Goal: Task Accomplishment & Management: Complete application form

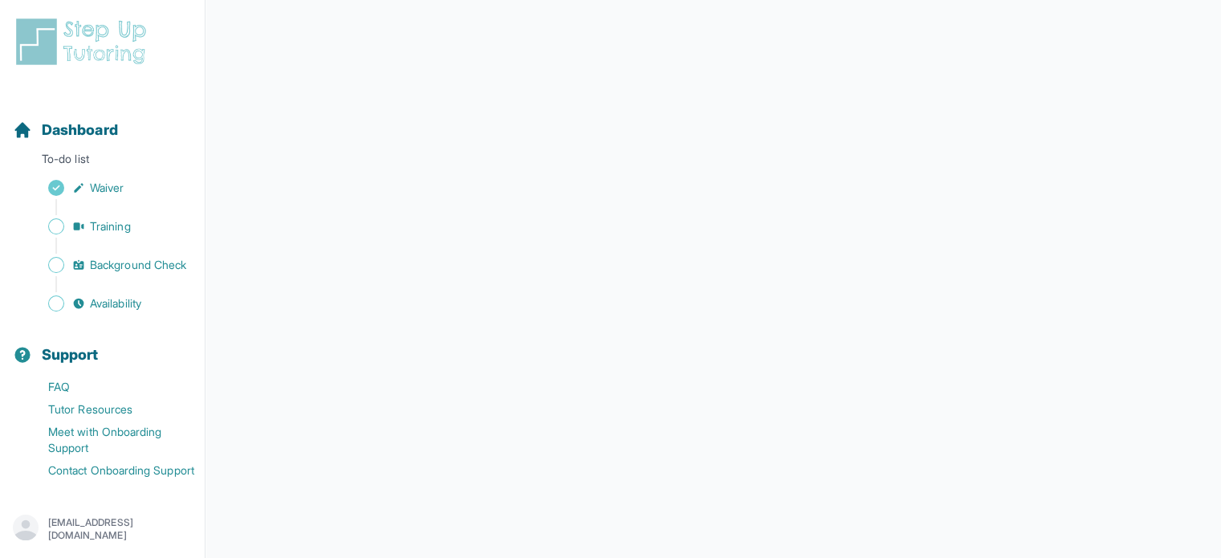
scroll to position [452, 0]
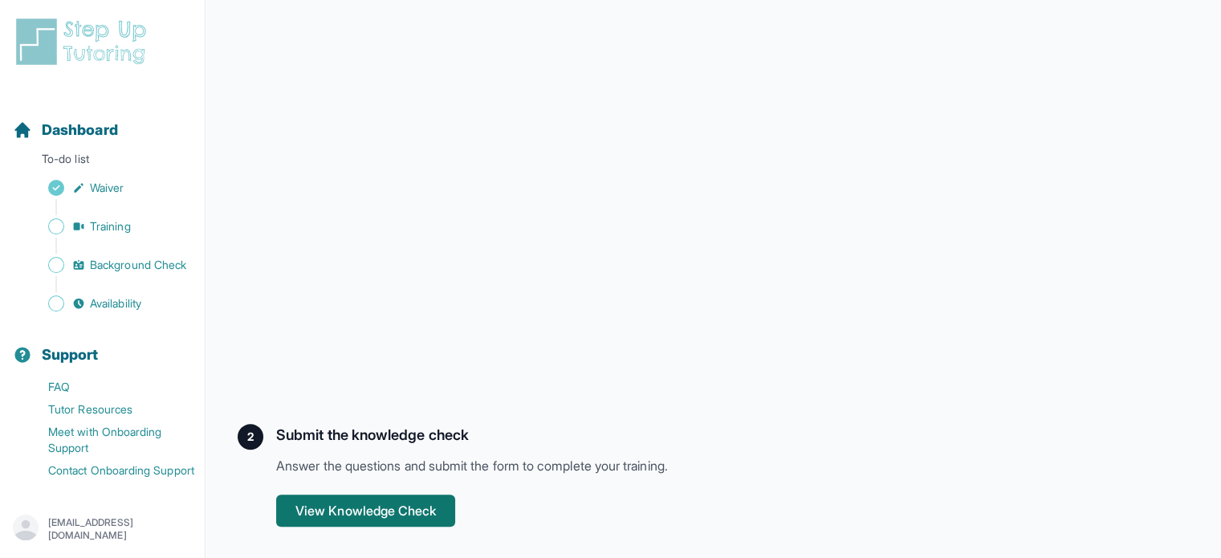
click at [405, 523] on button "View Knowledge Check" at bounding box center [365, 510] width 179 height 32
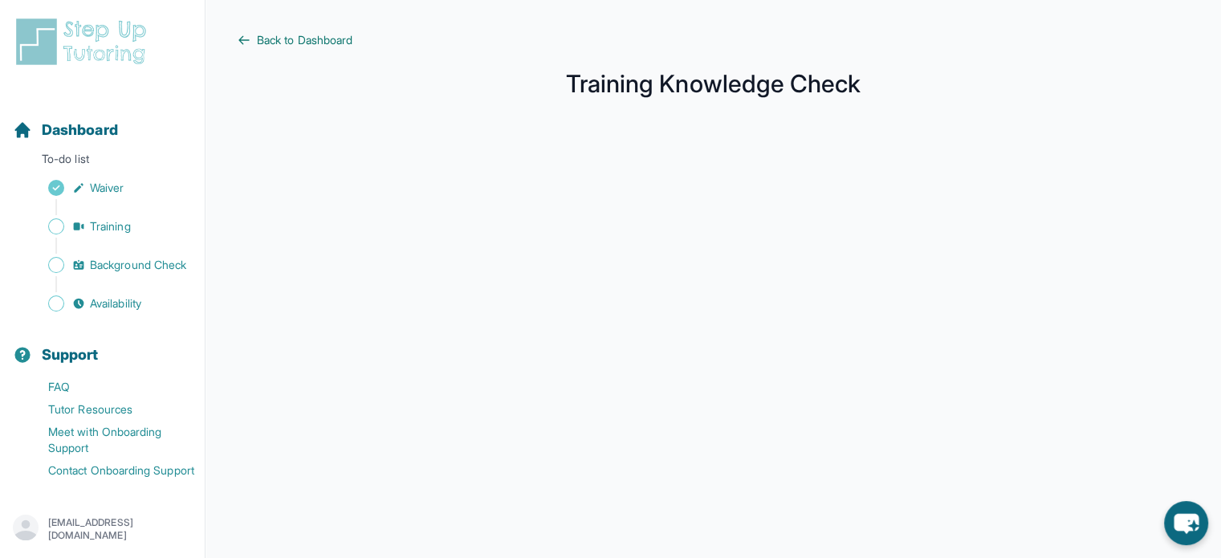
click at [275, 38] on span "Back to Dashboard" at bounding box center [305, 40] width 96 height 16
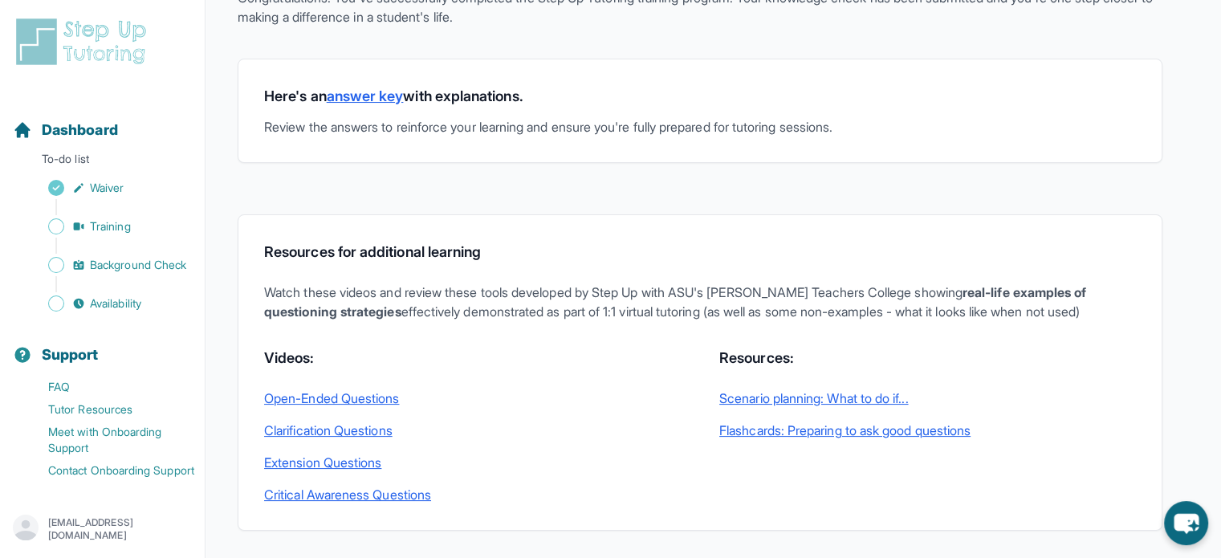
scroll to position [138, 0]
click at [385, 92] on link "answer key" at bounding box center [365, 95] width 77 height 17
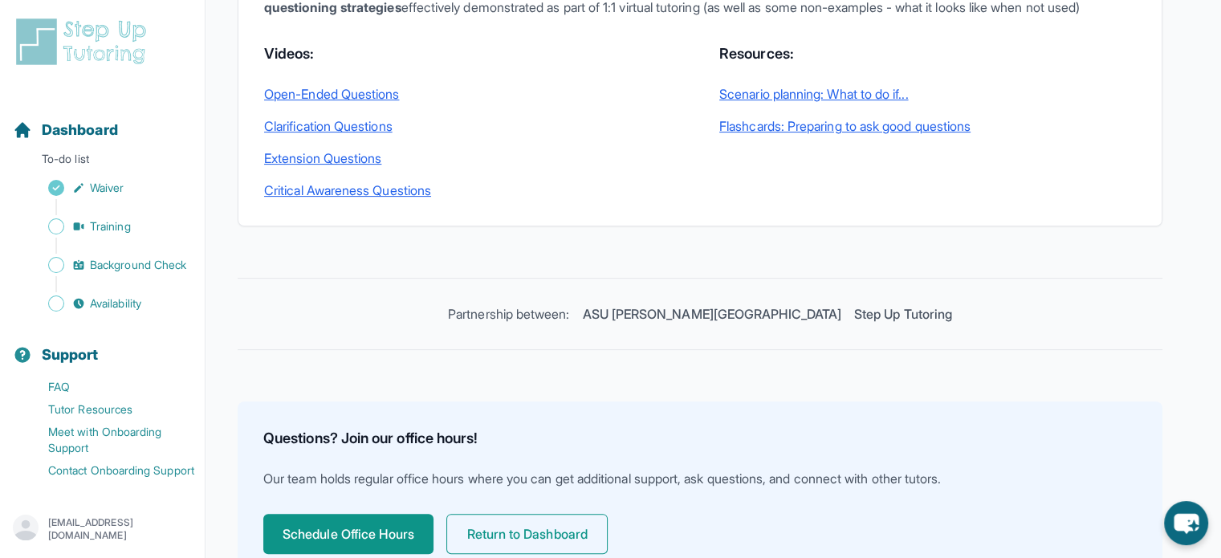
scroll to position [423, 0]
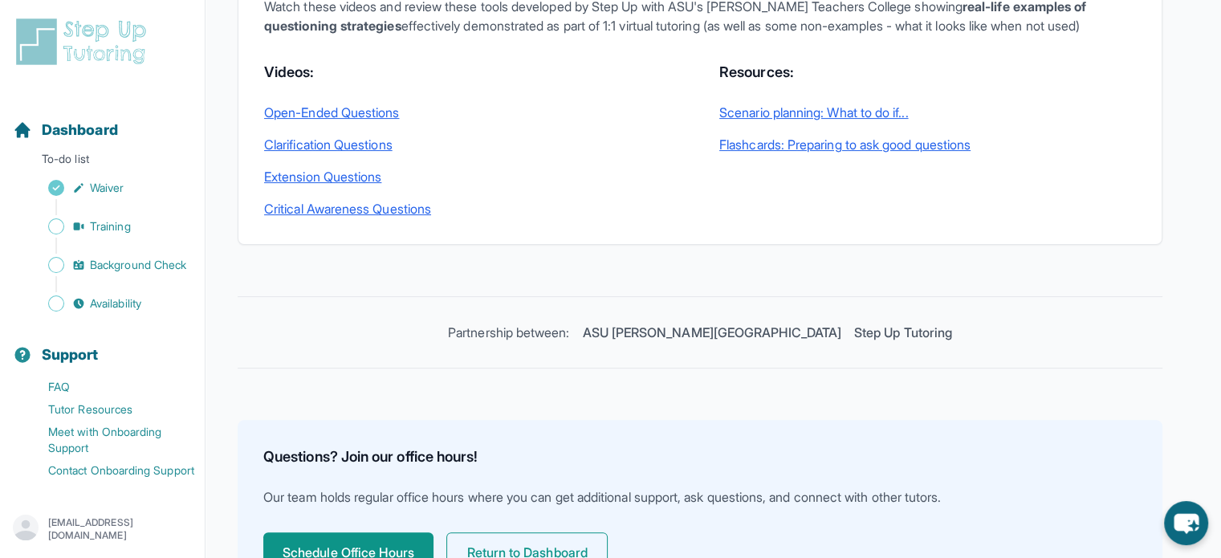
drag, startPoint x: 372, startPoint y: 130, endPoint x: 486, endPoint y: 53, distance: 137.6
click at [486, 35] on p "Watch these videos and review these tools developed by Step Up with ASU's Mary …" at bounding box center [700, 16] width 872 height 39
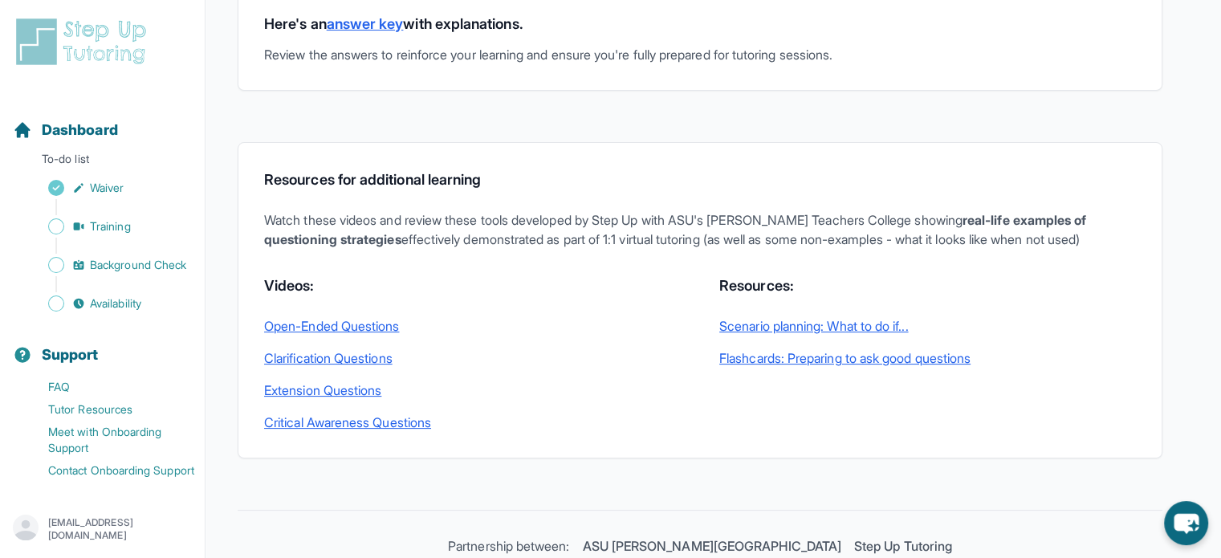
scroll to position [211, 0]
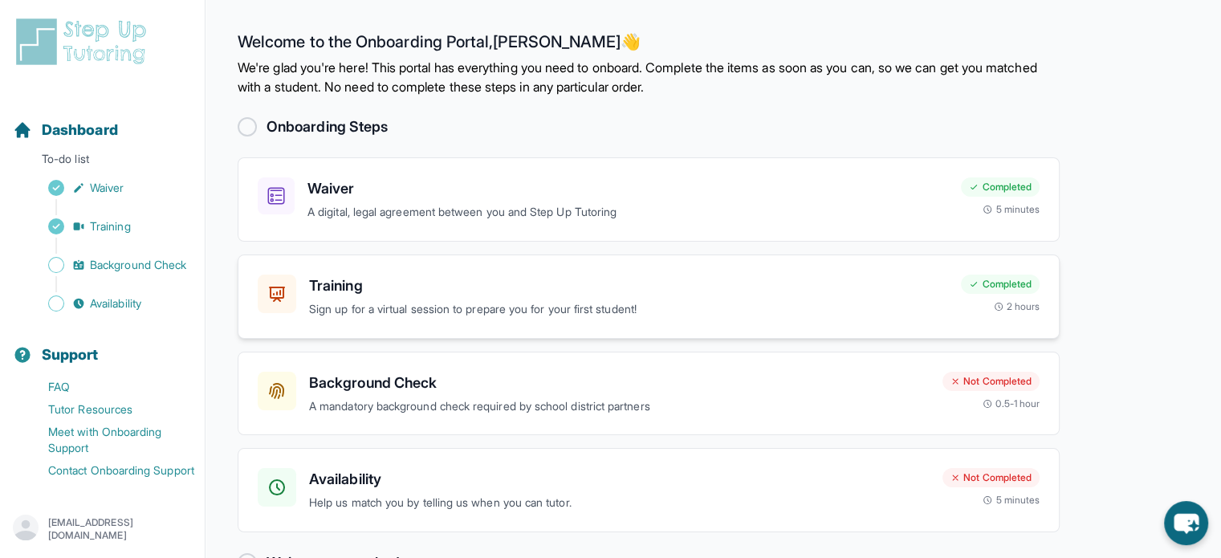
scroll to position [47, 0]
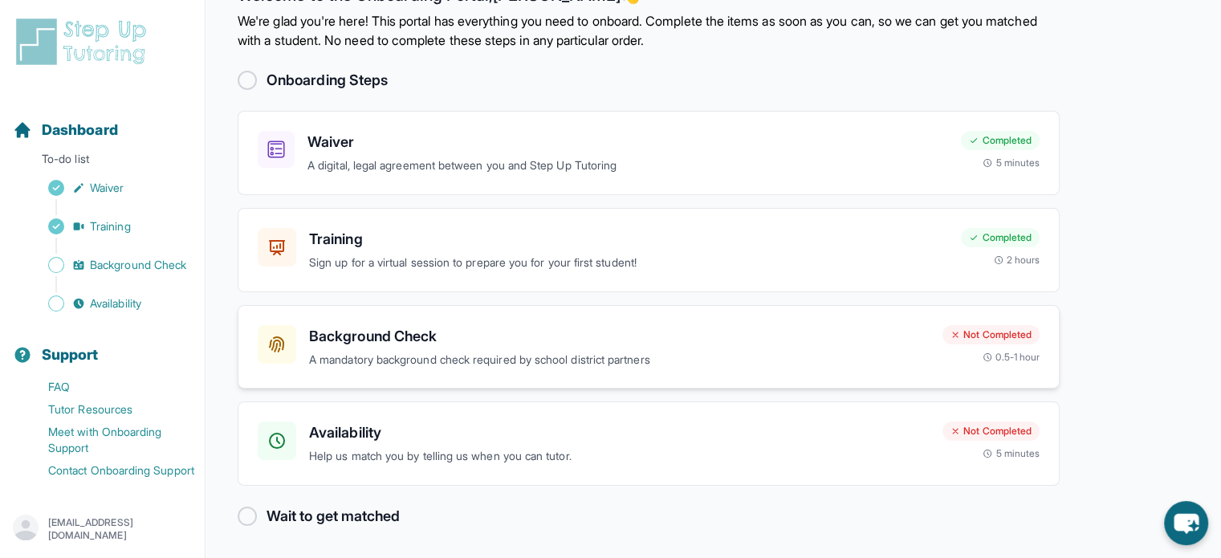
click at [493, 337] on h3 "Background Check" at bounding box center [619, 336] width 620 height 22
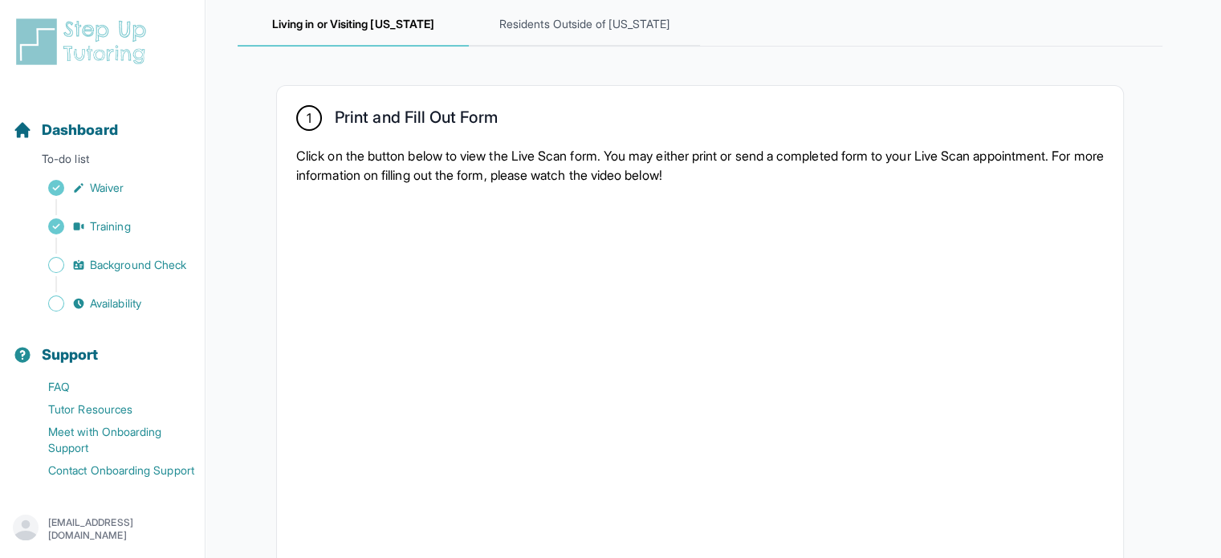
scroll to position [242, 0]
click at [568, 35] on span "Residents Outside of California" at bounding box center [584, 23] width 231 height 43
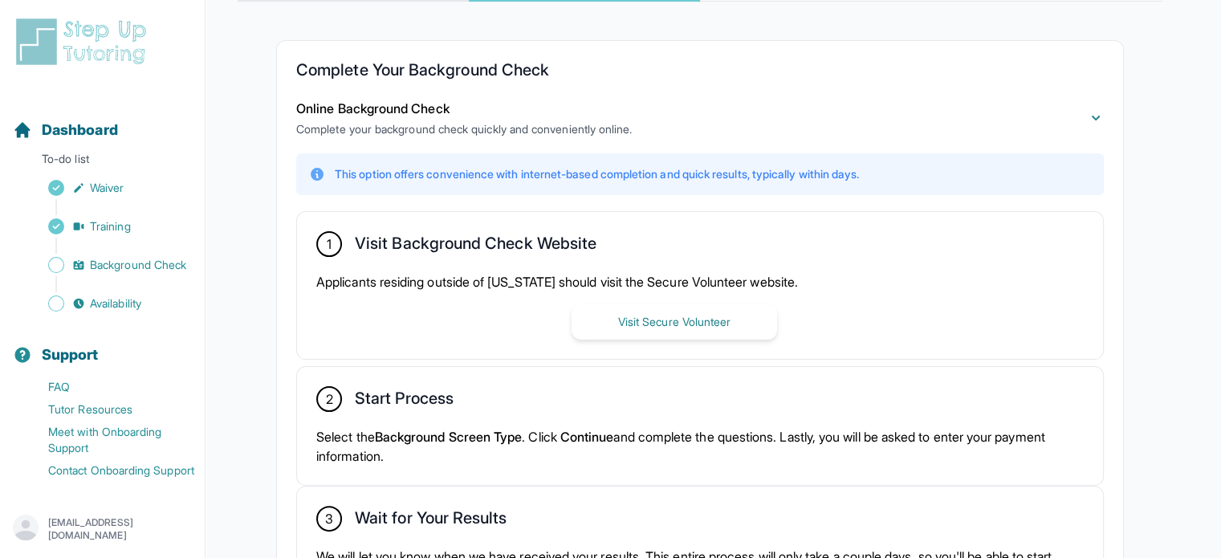
scroll to position [286, 0]
click at [636, 316] on button "Visit Secure Volunteer" at bounding box center [673, 321] width 205 height 35
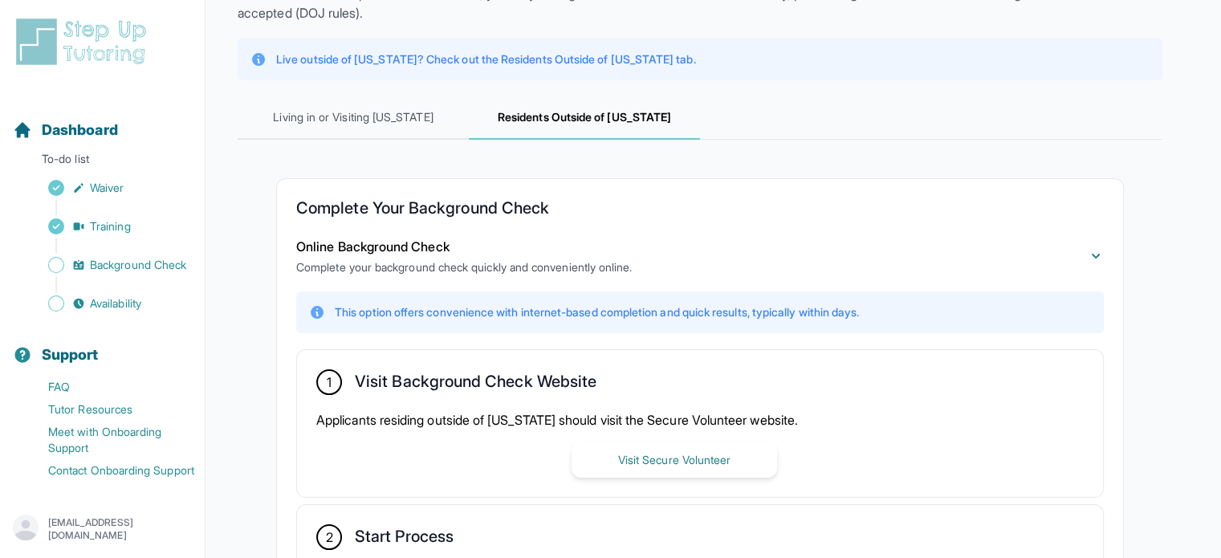
scroll to position [0, 0]
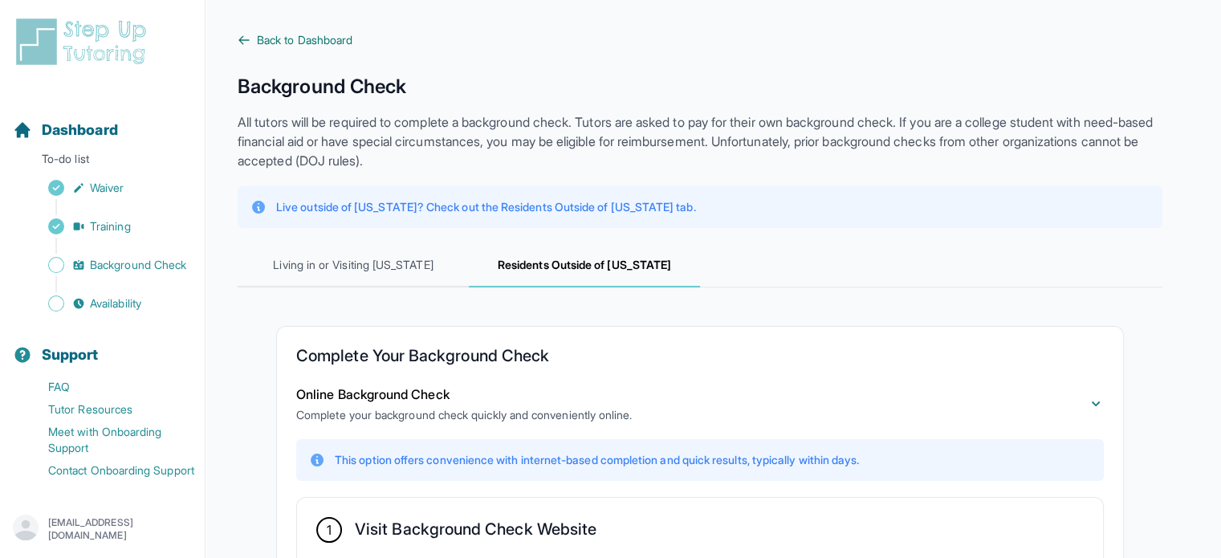
click at [312, 37] on span "Back to Dashboard" at bounding box center [305, 40] width 96 height 16
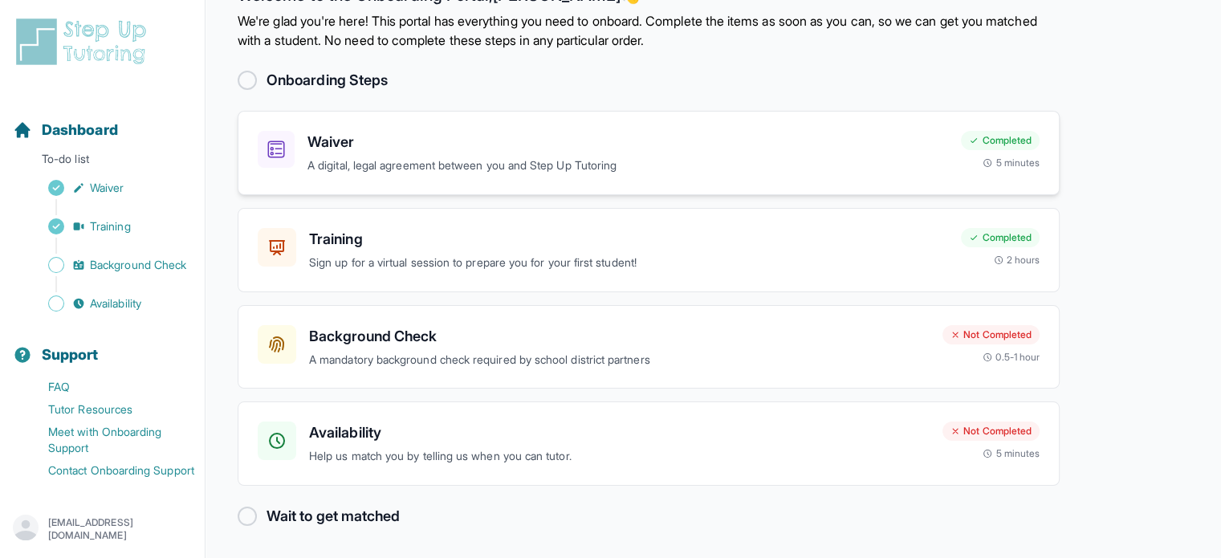
scroll to position [46, 0]
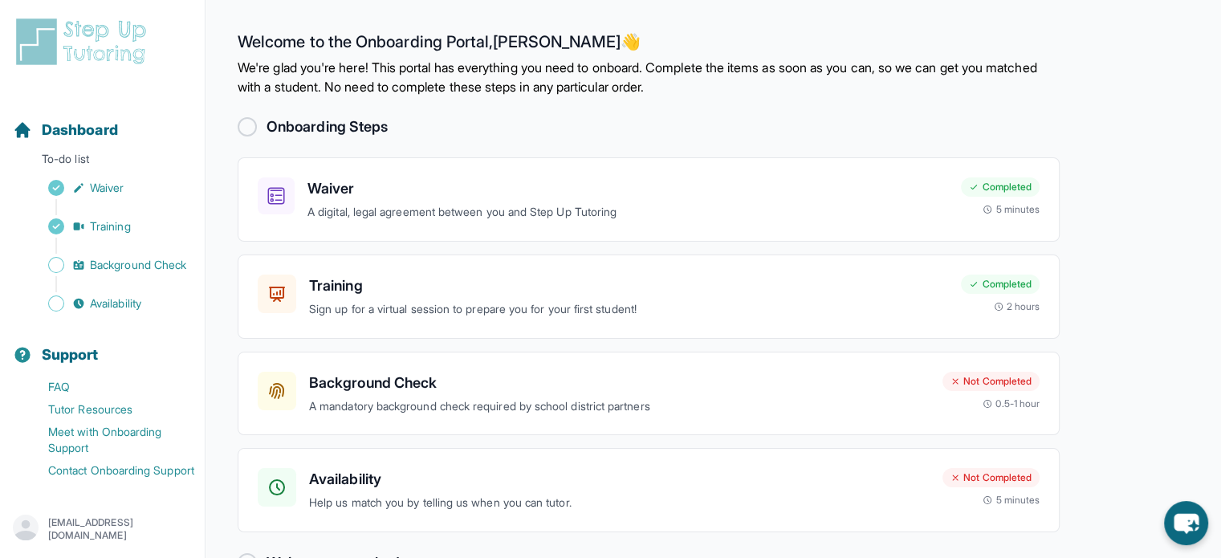
scroll to position [47, 0]
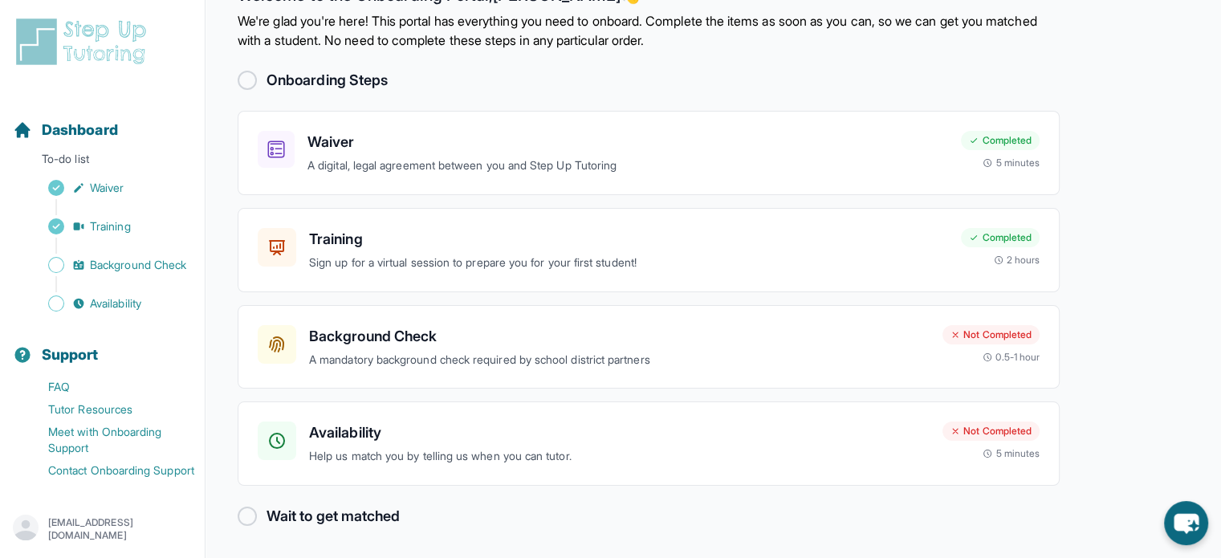
click at [249, 511] on div at bounding box center [247, 515] width 19 height 19
click at [345, 465] on div "Availability Help us match you by telling us when you can tutor. Not Completed …" at bounding box center [649, 443] width 822 height 84
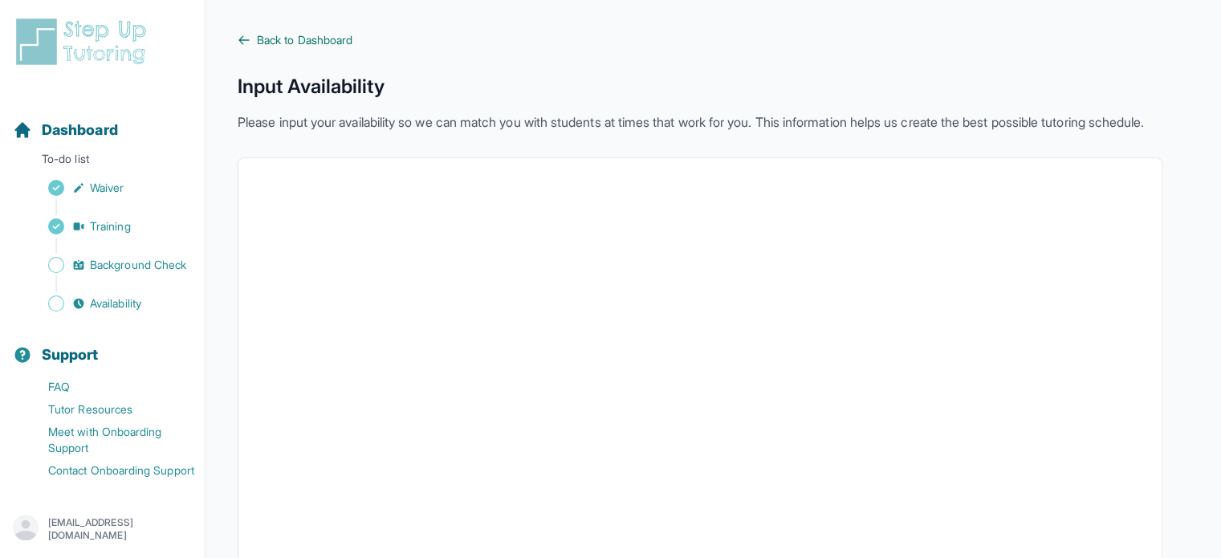
click at [302, 41] on span "Back to Dashboard" at bounding box center [305, 40] width 96 height 16
